Goal: Register for event/course

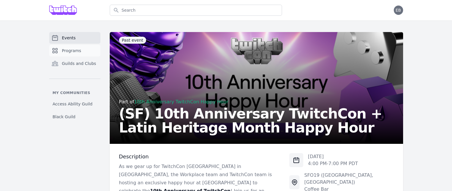
click at [73, 49] on span "Programs" at bounding box center [71, 51] width 19 height 6
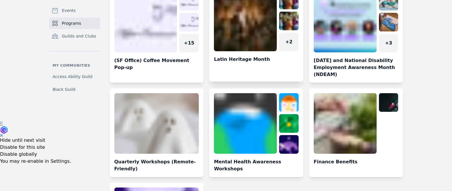
scroll to position [145, 0]
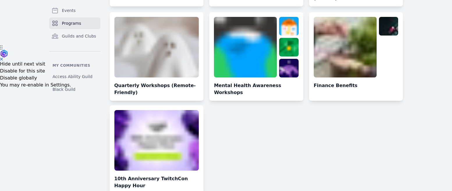
click at [146, 150] on link at bounding box center [157, 152] width 94 height 84
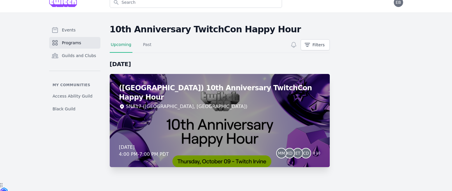
scroll to position [8, 0]
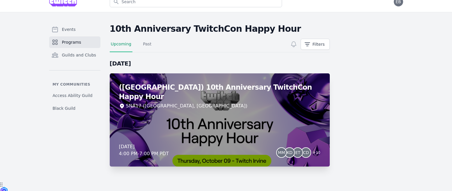
click at [232, 124] on div "([GEOGRAPHIC_DATA]) 10th Anniversary TwitchCon Happy Hour SNA17 ([GEOGRAPHIC_DA…" at bounding box center [220, 119] width 220 height 93
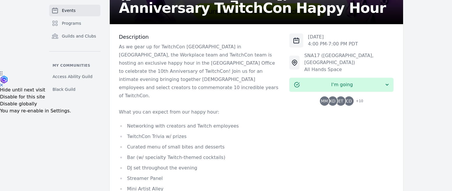
scroll to position [140, 0]
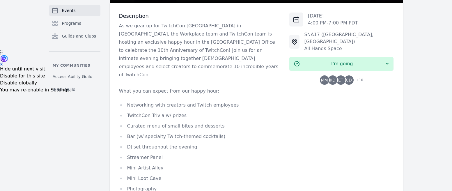
click at [349, 78] on span "CD" at bounding box center [348, 80] width 6 height 4
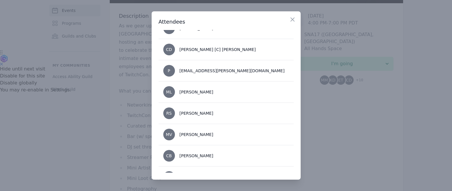
scroll to position [0, 0]
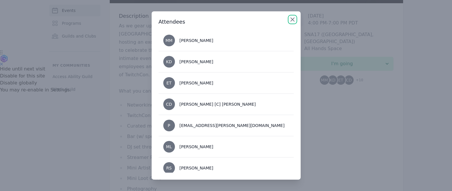
click at [293, 19] on icon "button" at bounding box center [291, 19] width 3 height 3
